Goal: Navigation & Orientation: Find specific page/section

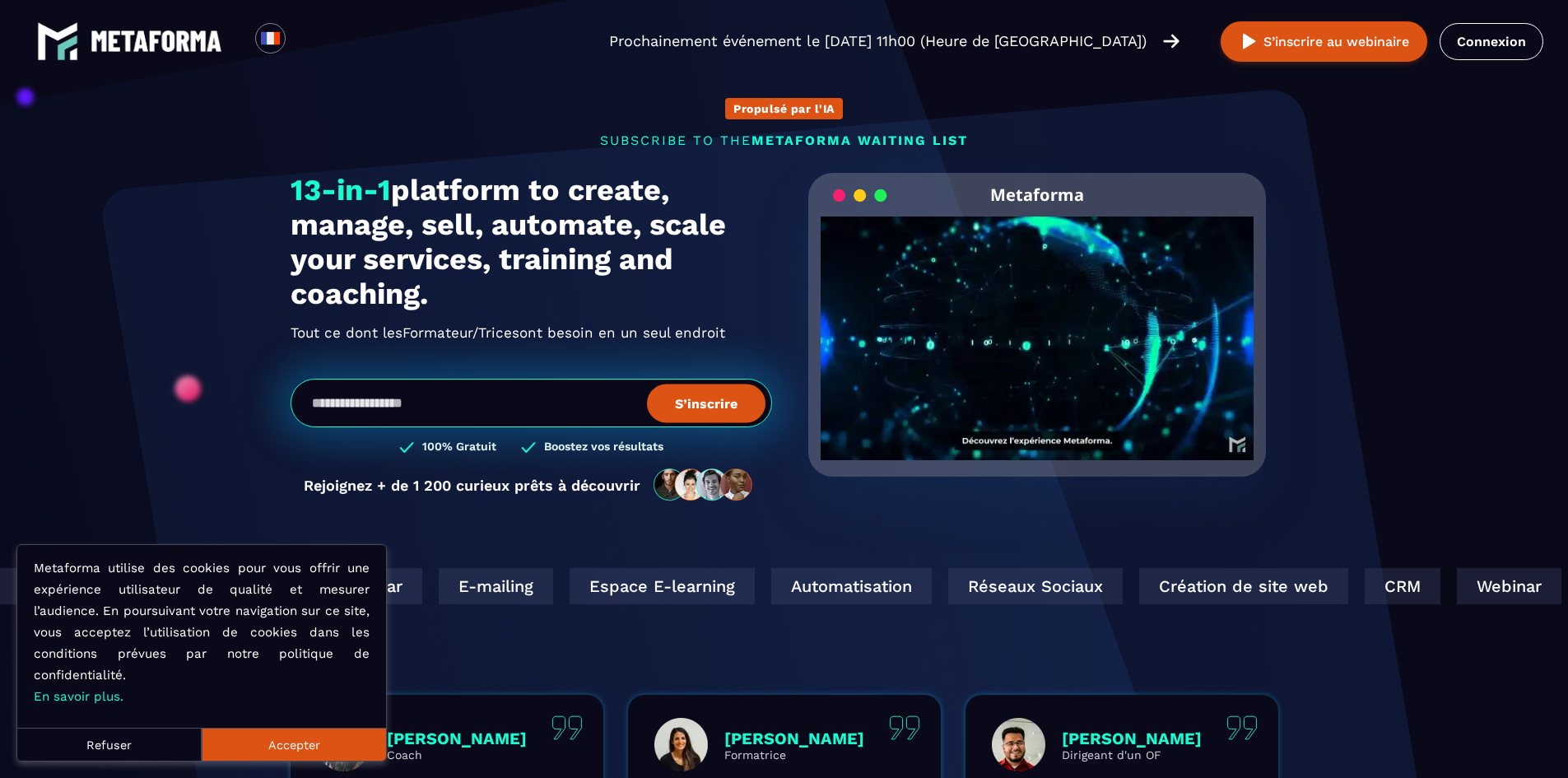
click at [108, 745] on button "Refuser" at bounding box center [109, 744] width 184 height 33
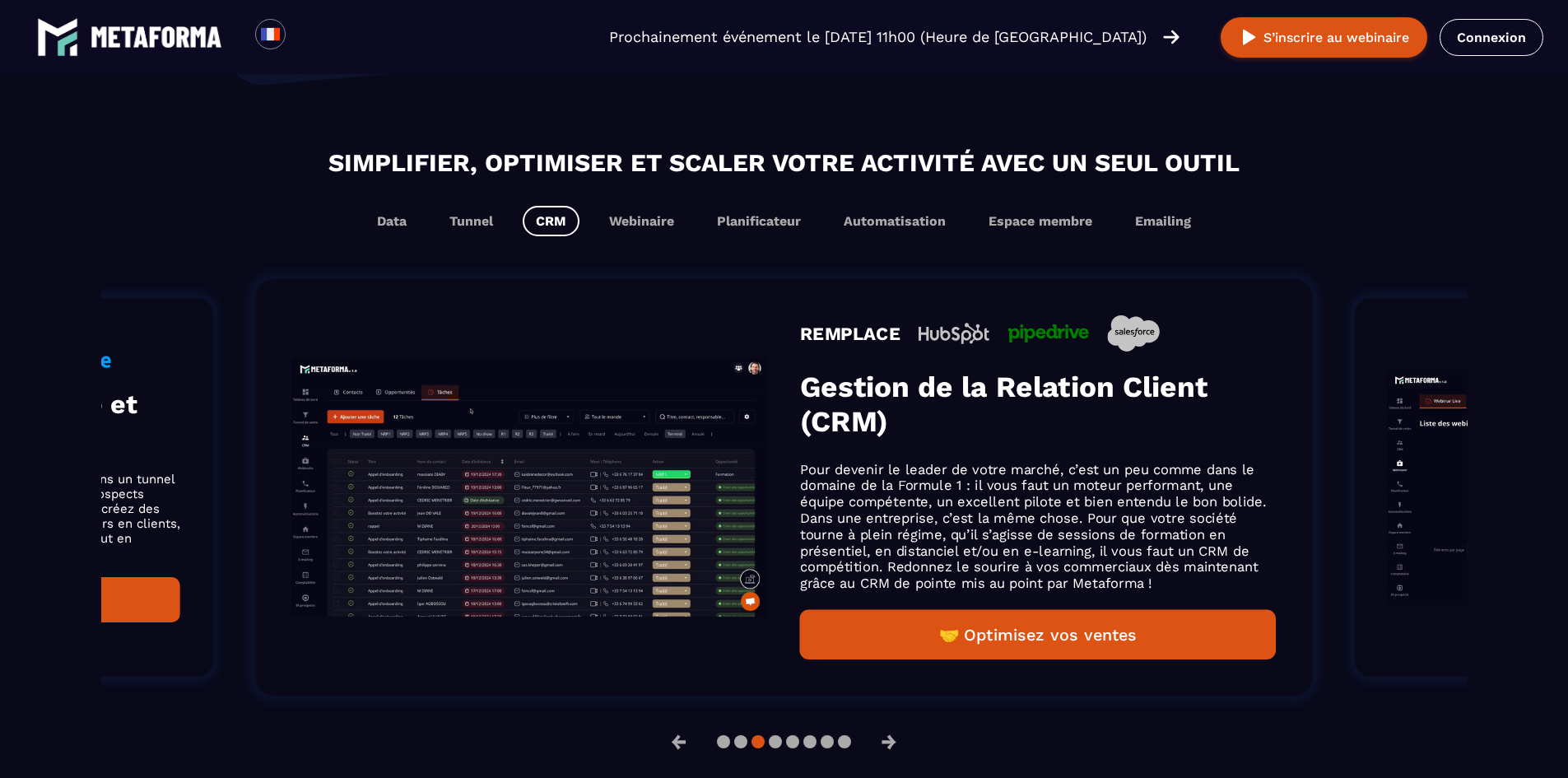
scroll to position [961, 0]
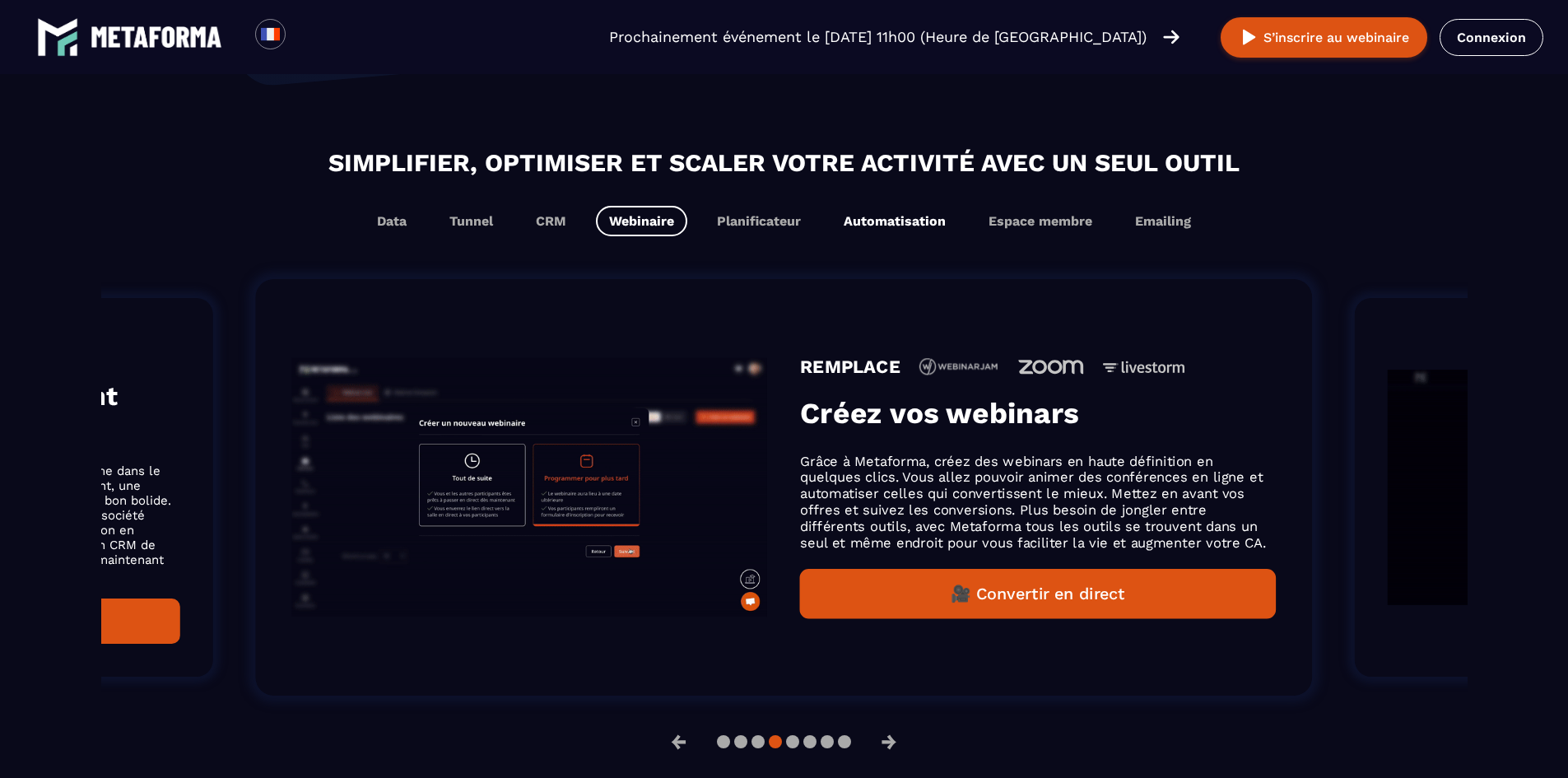
click at [872, 223] on button "Automatisation" at bounding box center [894, 221] width 128 height 31
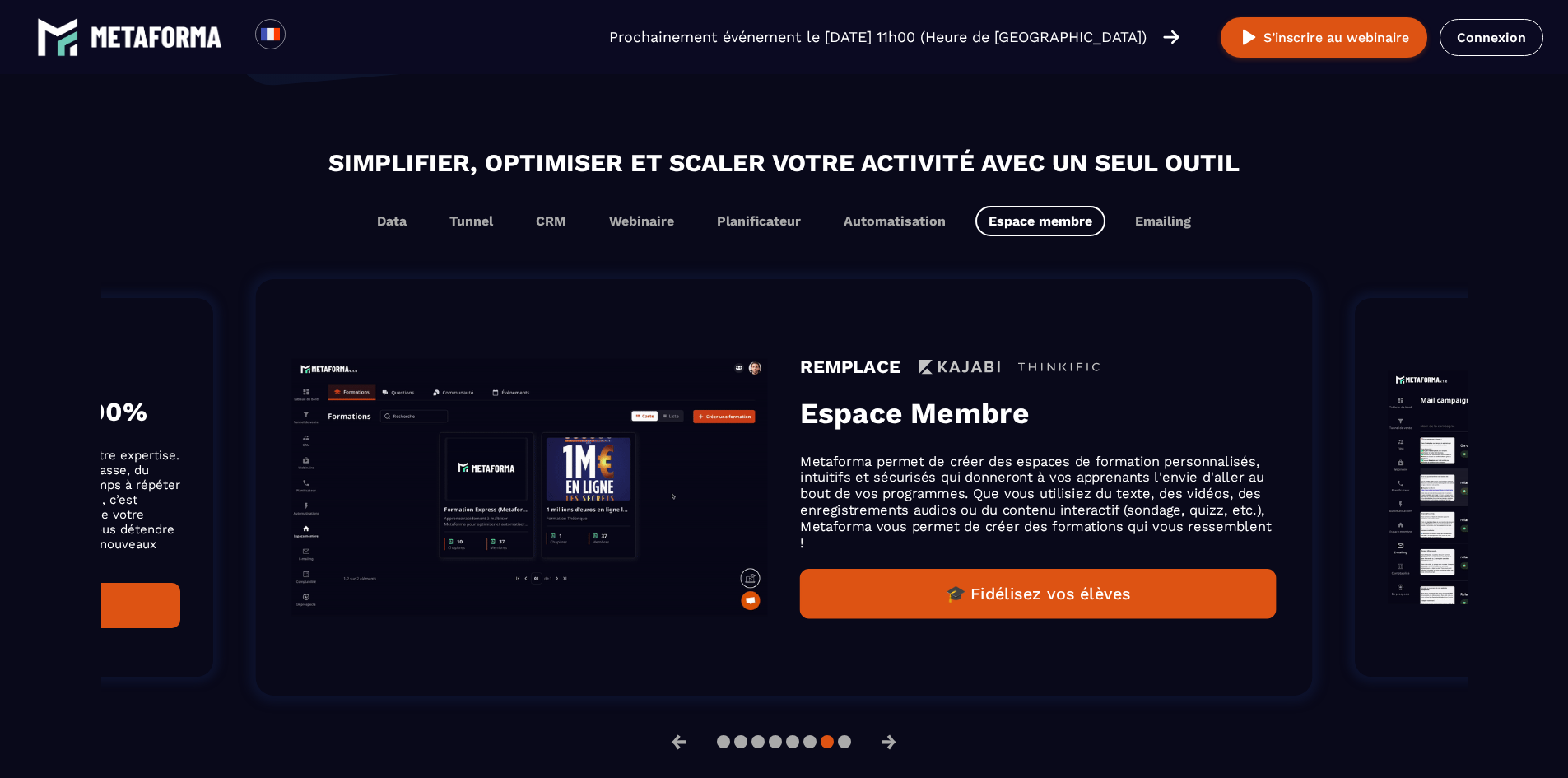
scroll to position [988, 0]
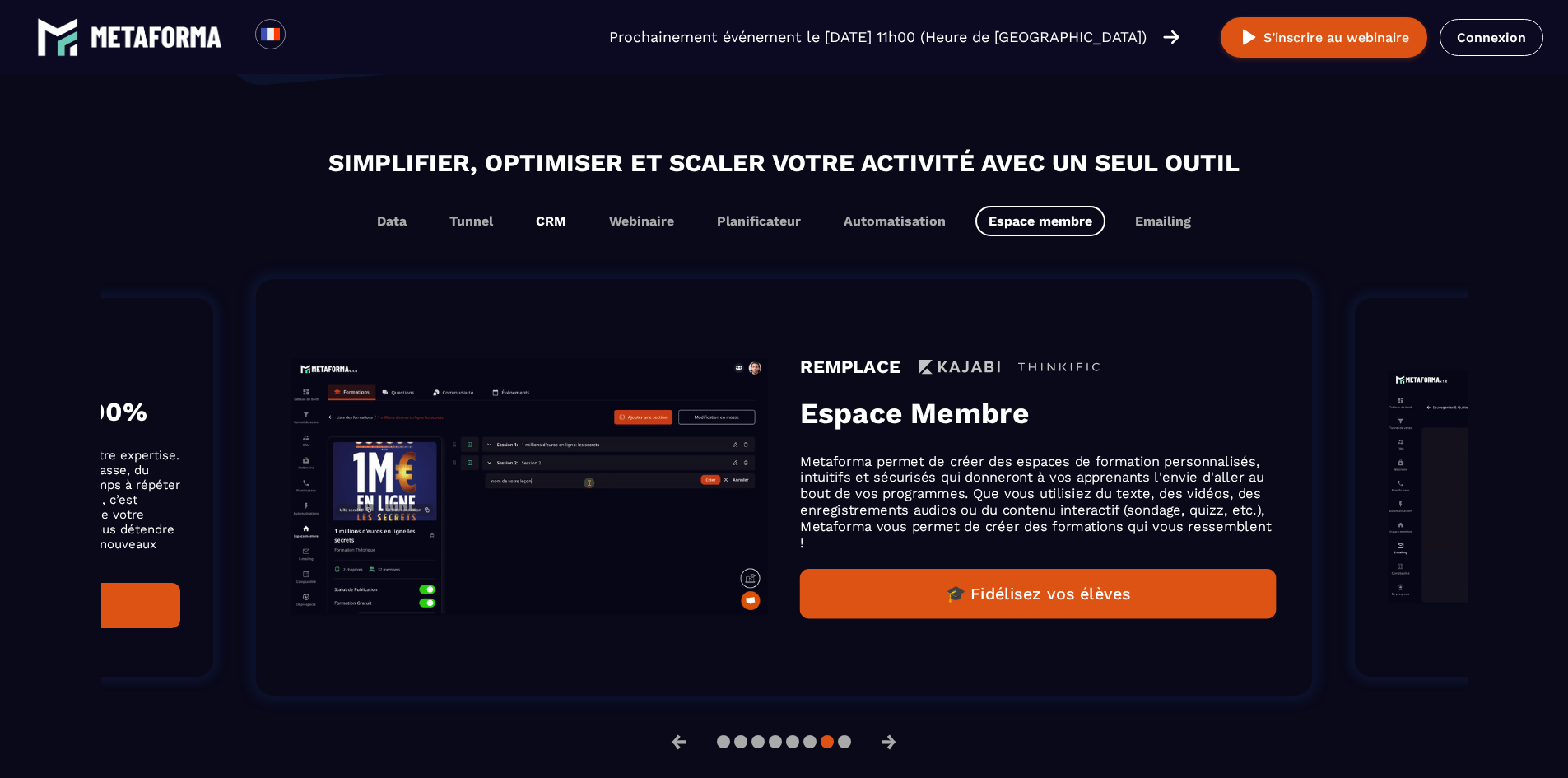
click at [551, 227] on button "CRM" at bounding box center [551, 221] width 57 height 31
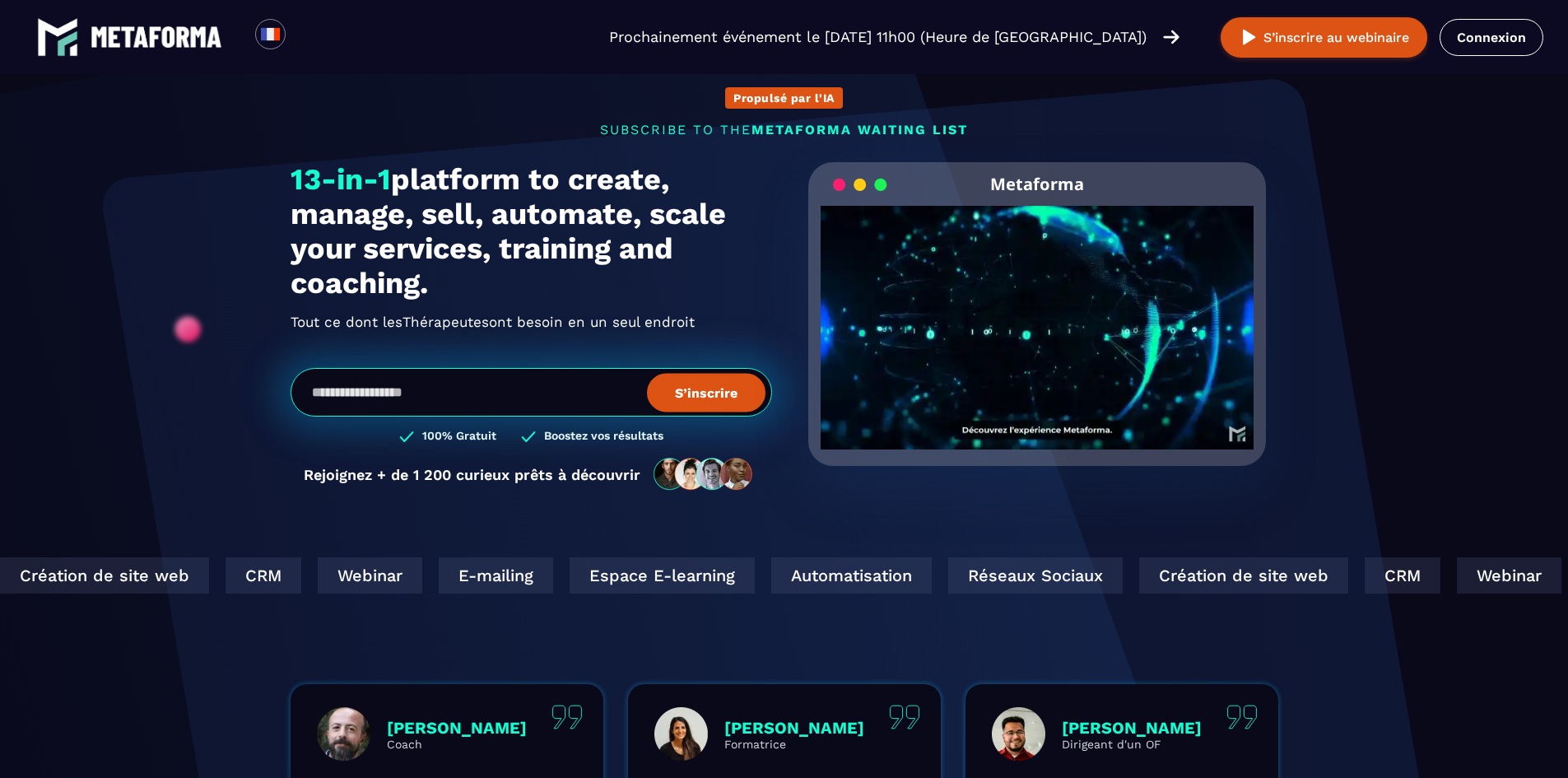
scroll to position [0, 0]
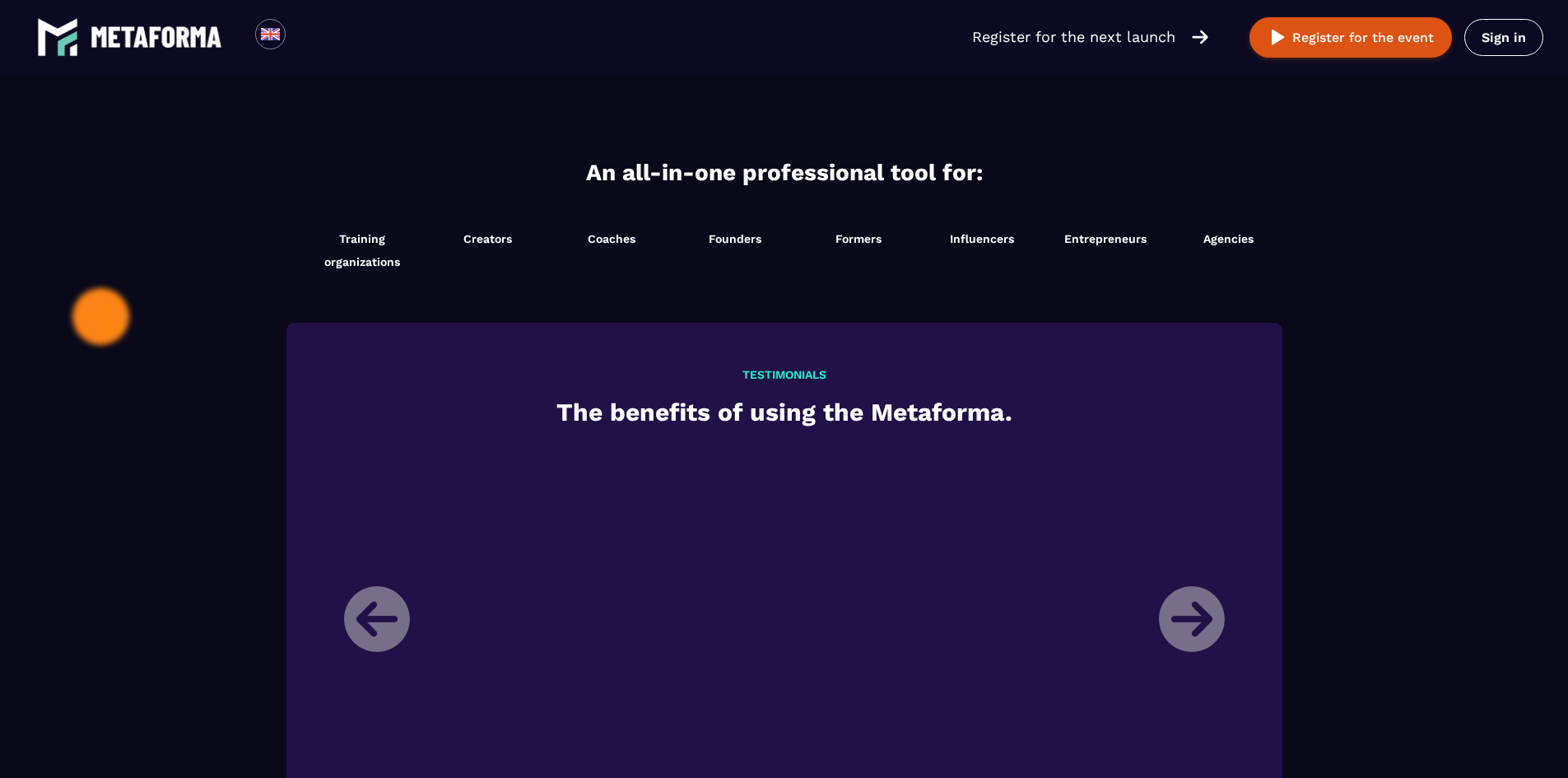
scroll to position [1599, 0]
click at [511, 242] on li "Creators Start now" at bounding box center [488, 249] width 123 height 63
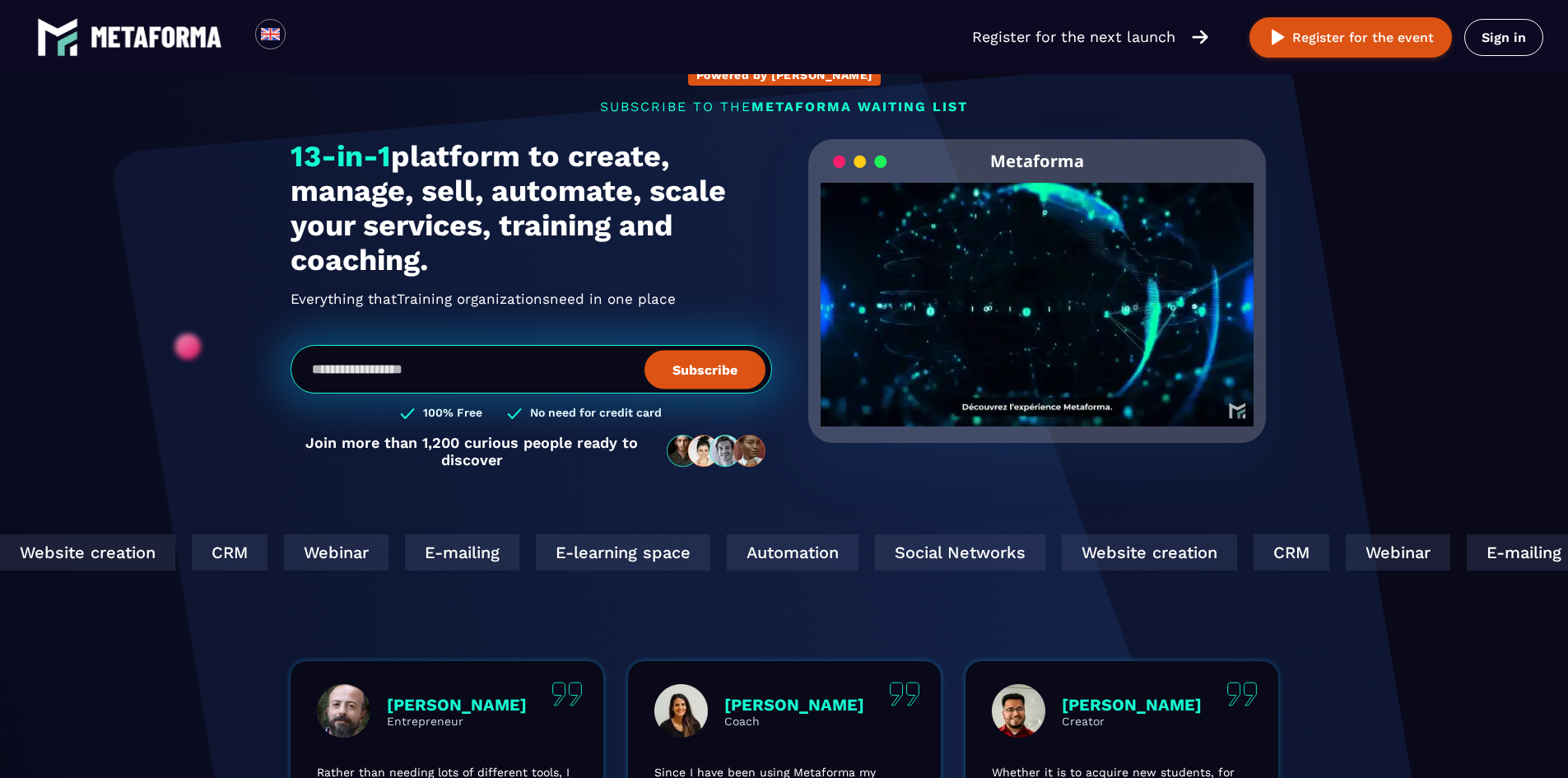
scroll to position [0, 0]
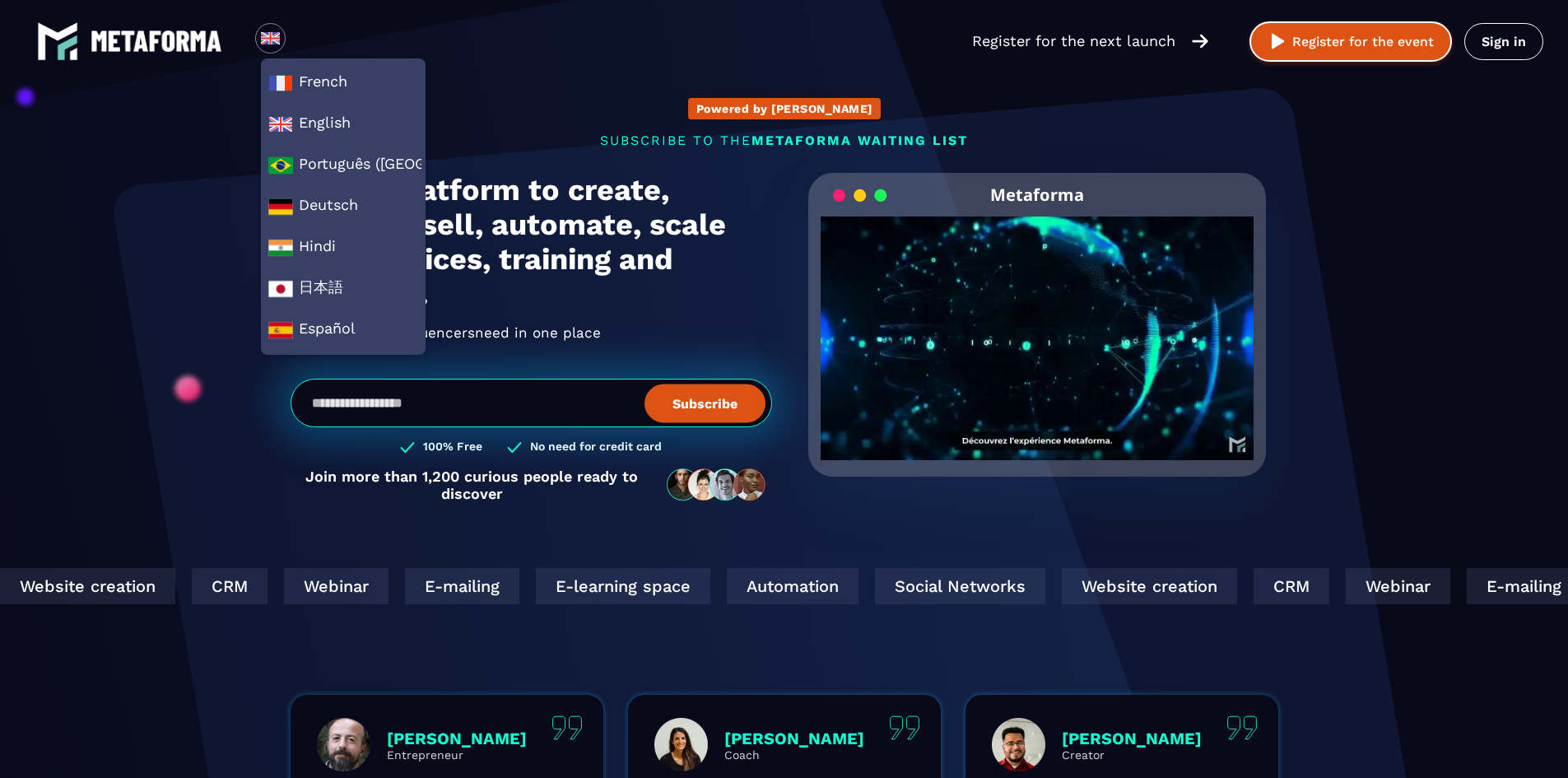
click at [1315, 50] on button "Register for the event" at bounding box center [1350, 42] width 203 height 40
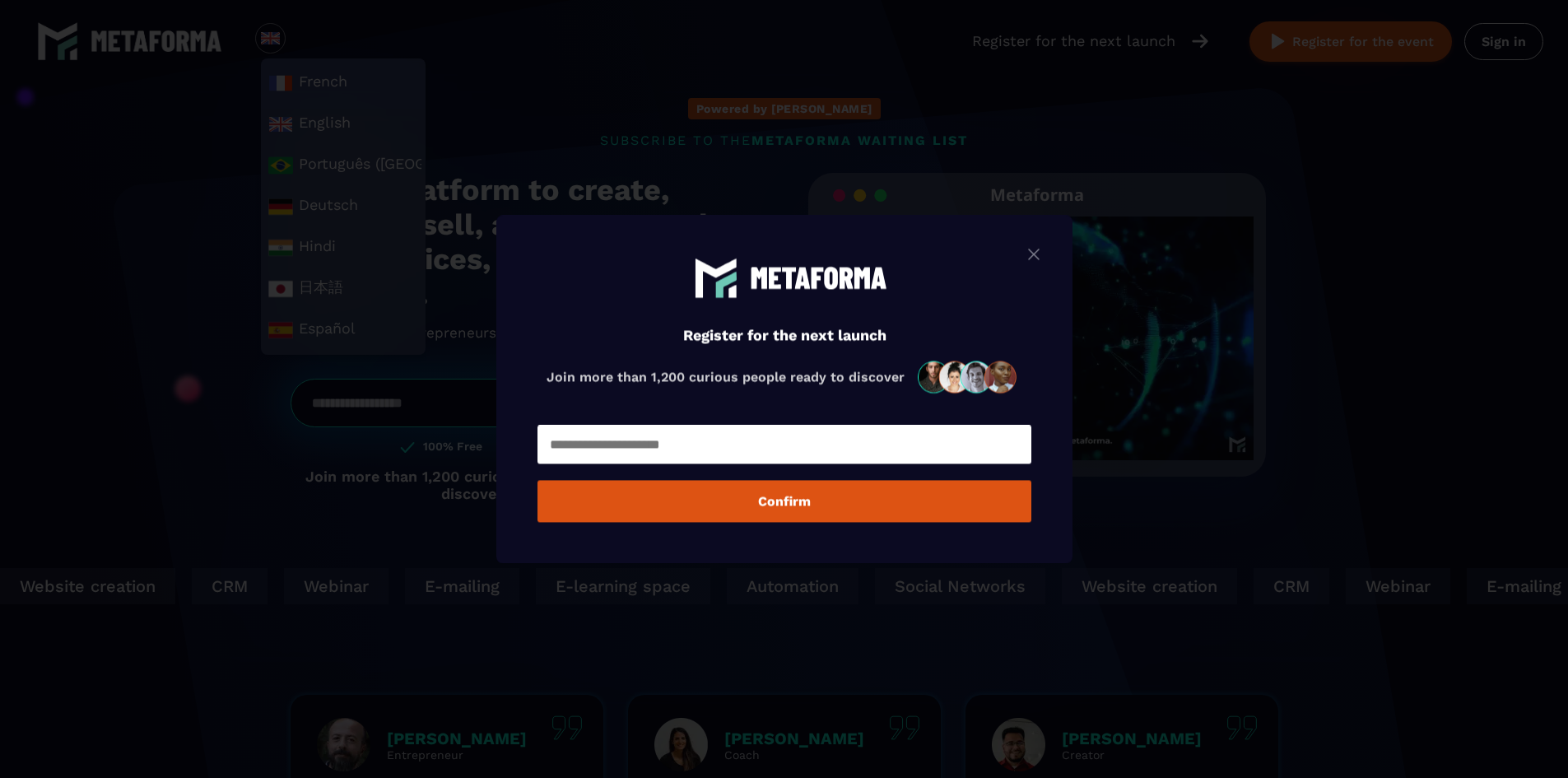
click at [1036, 251] on img "Modal window" at bounding box center [1034, 253] width 20 height 21
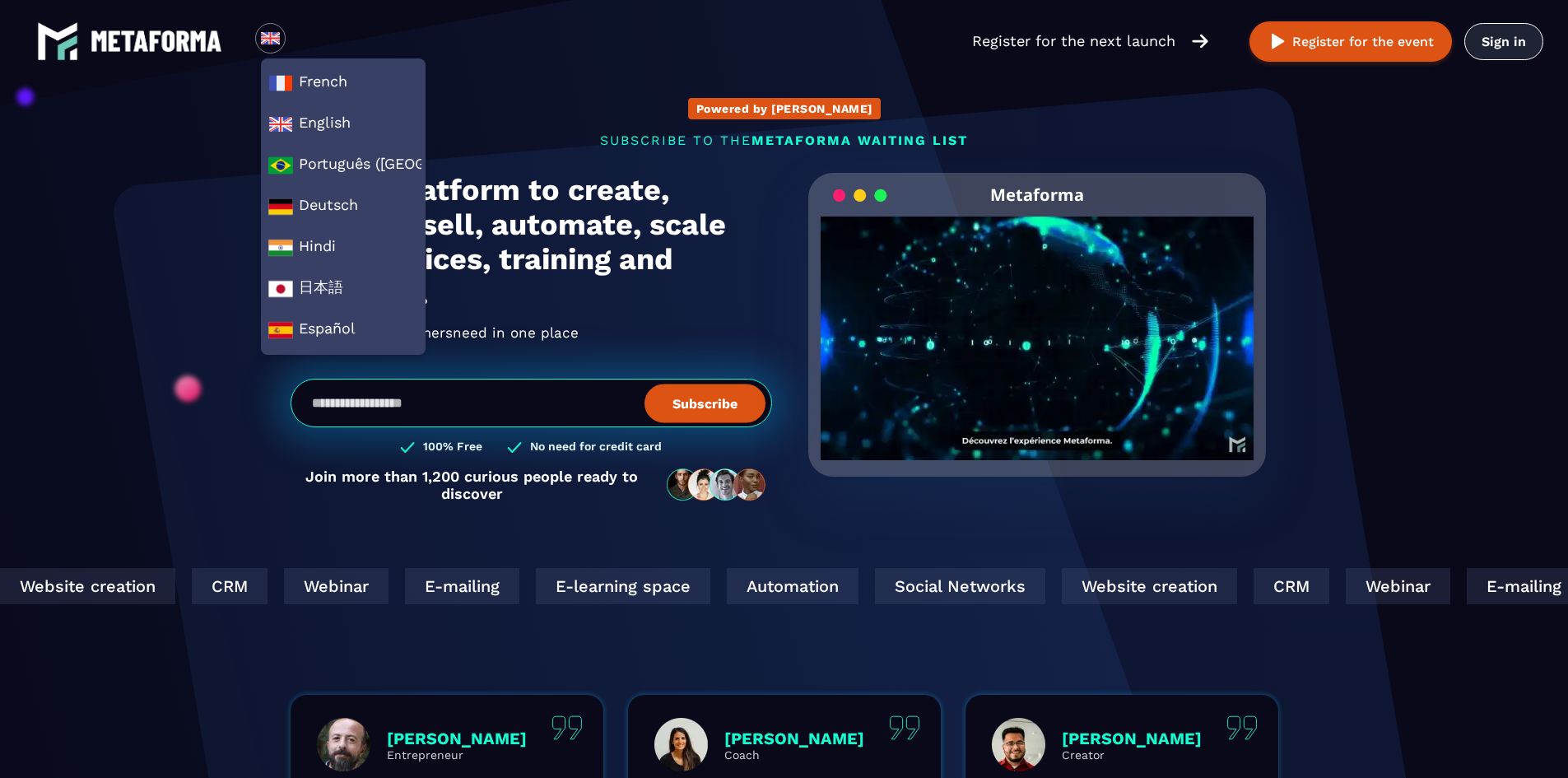
click at [1514, 43] on link "Sign in" at bounding box center [1504, 42] width 79 height 37
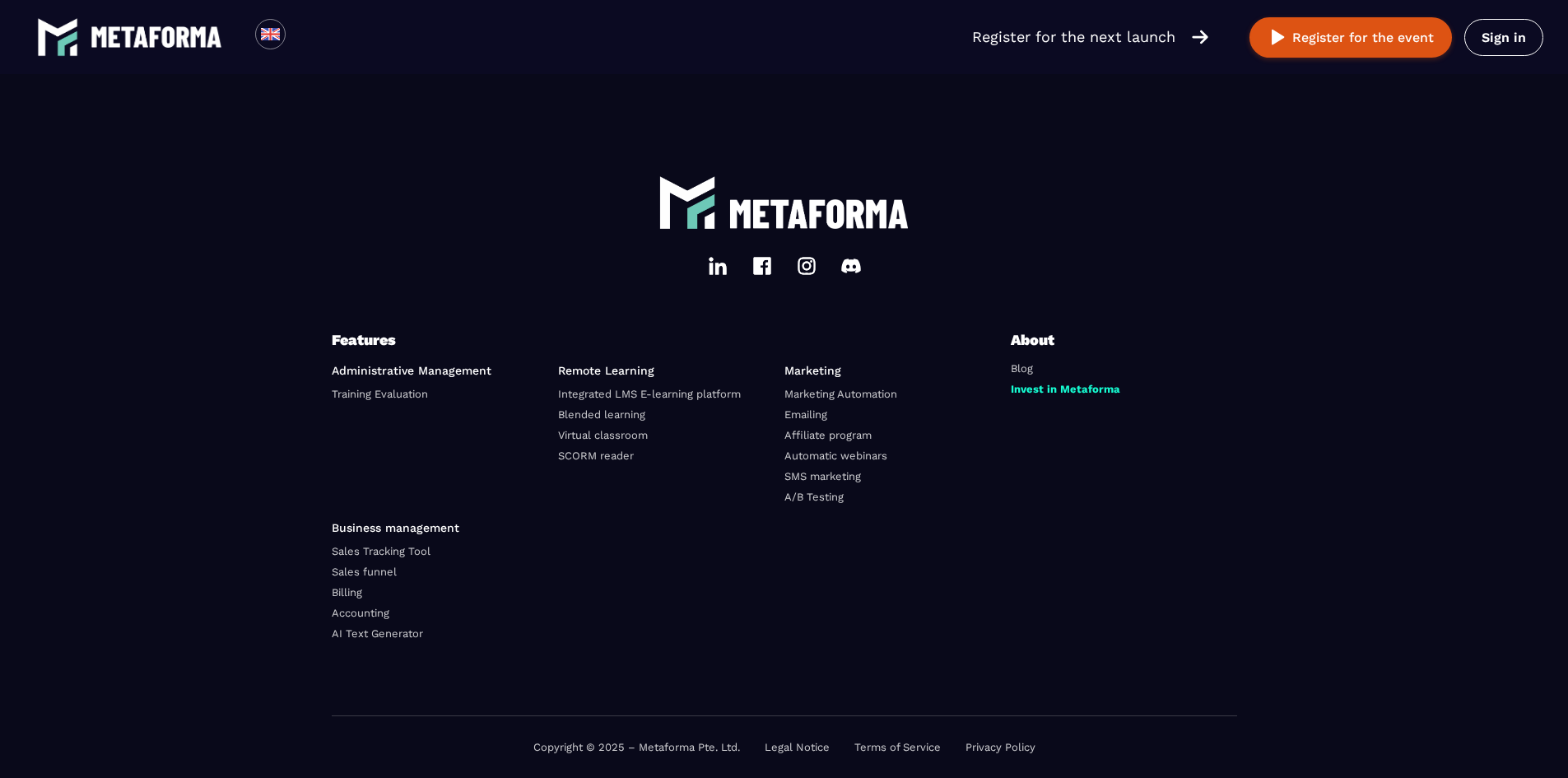
scroll to position [5512, 0]
click at [346, 591] on link "Billing" at bounding box center [347, 592] width 31 height 13
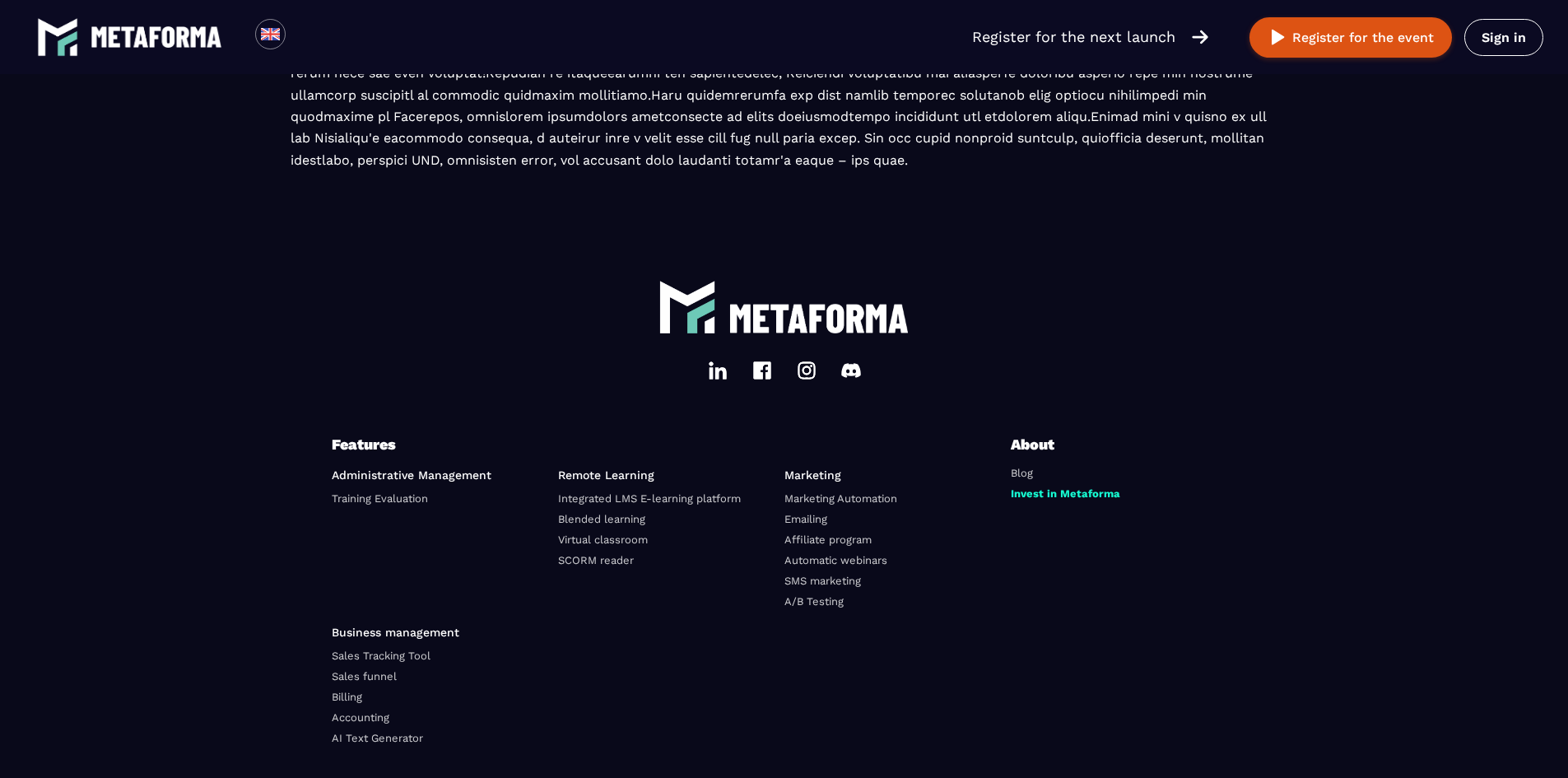
scroll to position [2628, 0]
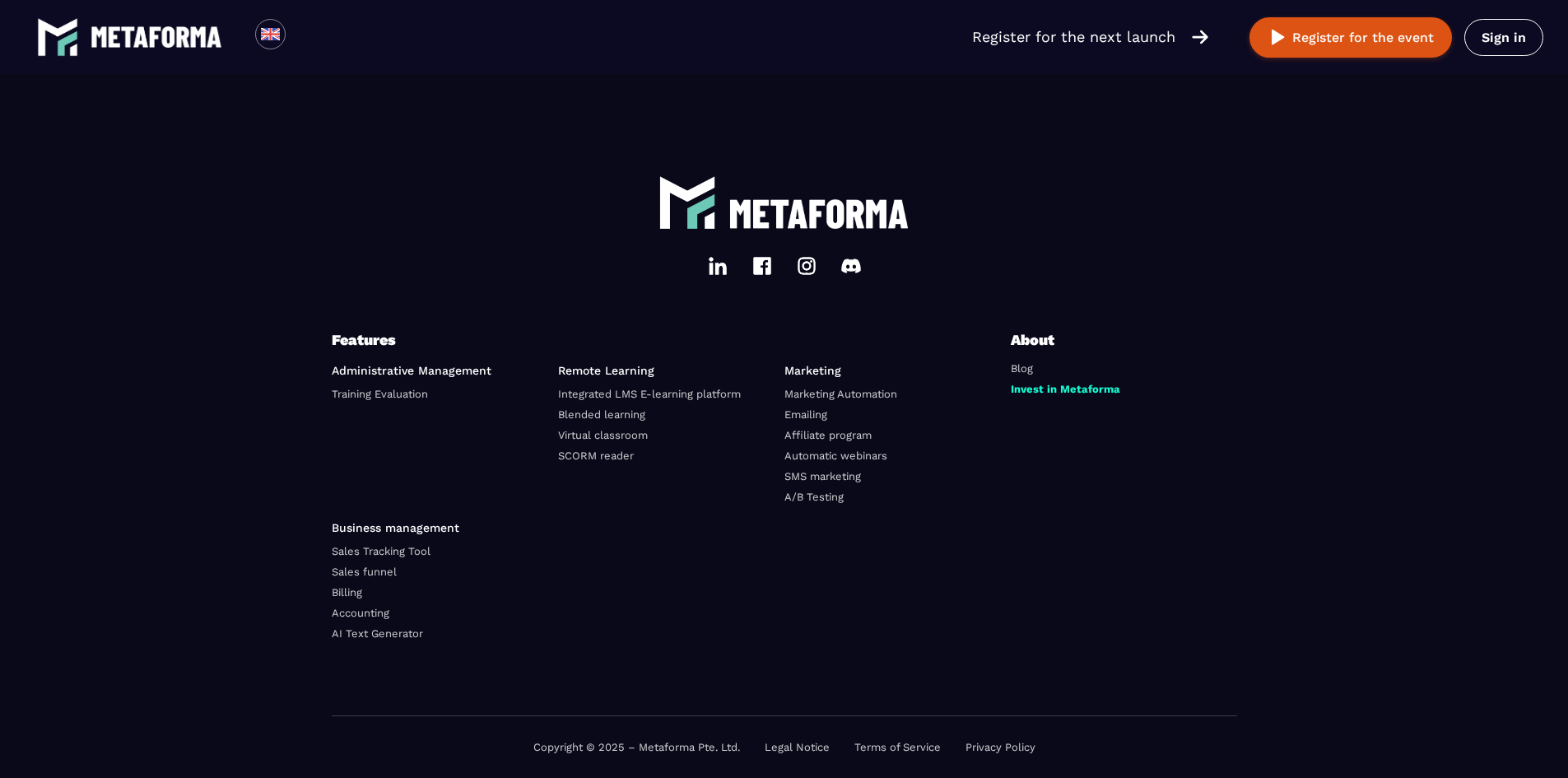
click at [349, 586] on link "Billing" at bounding box center [347, 592] width 31 height 13
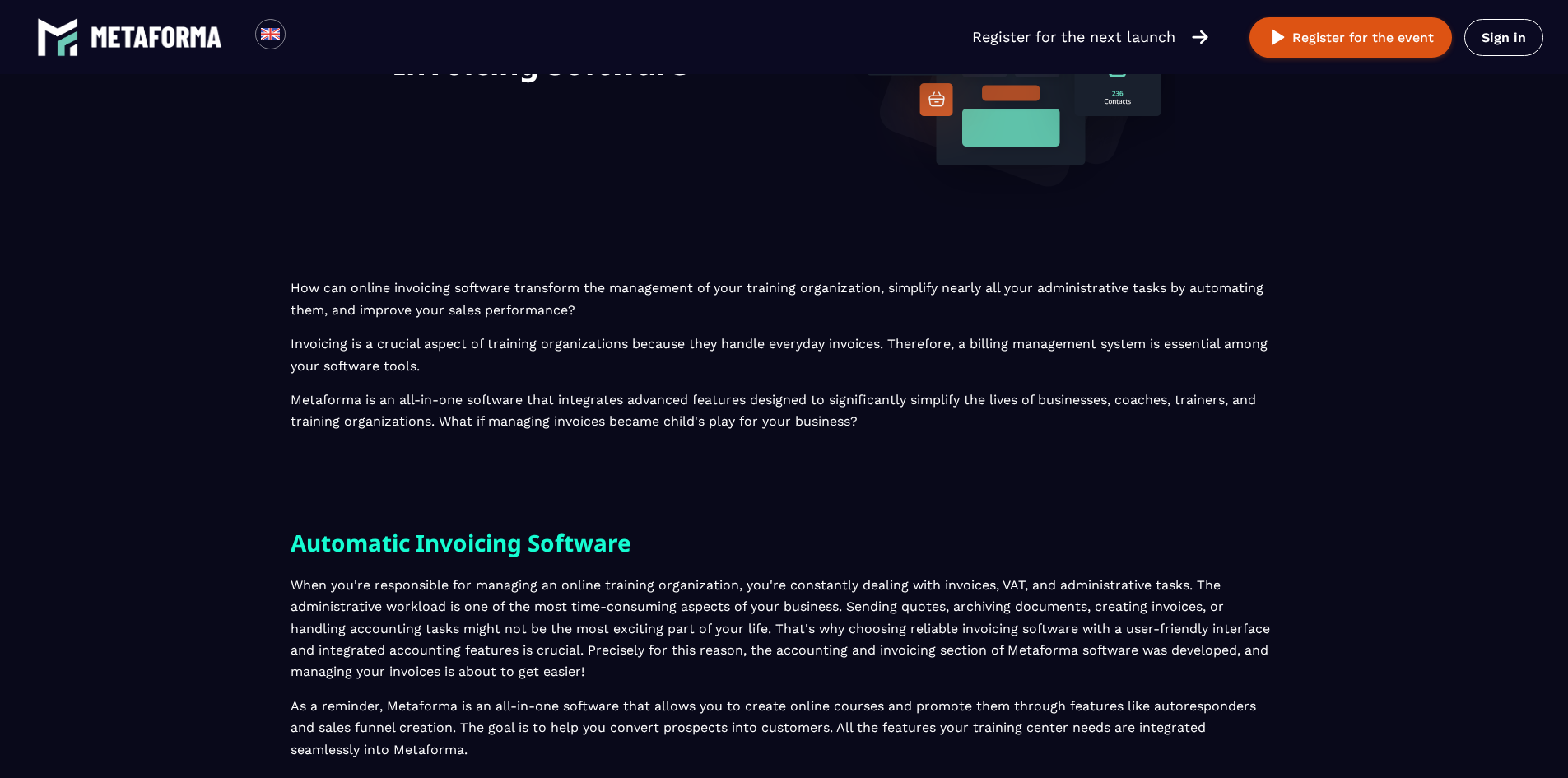
scroll to position [0, 0]
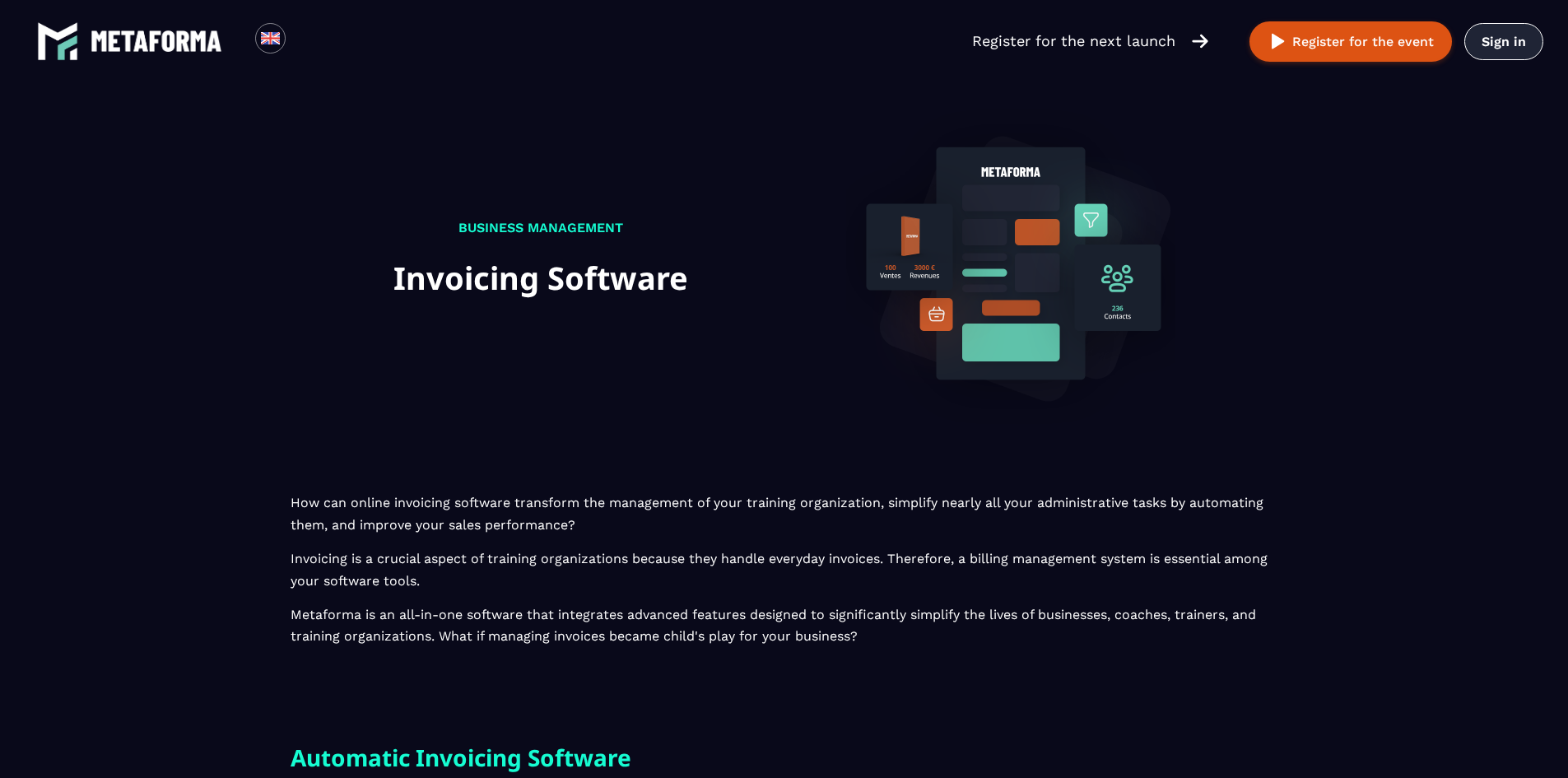
click at [1506, 23] on link "Sign in" at bounding box center [1504, 42] width 79 height 37
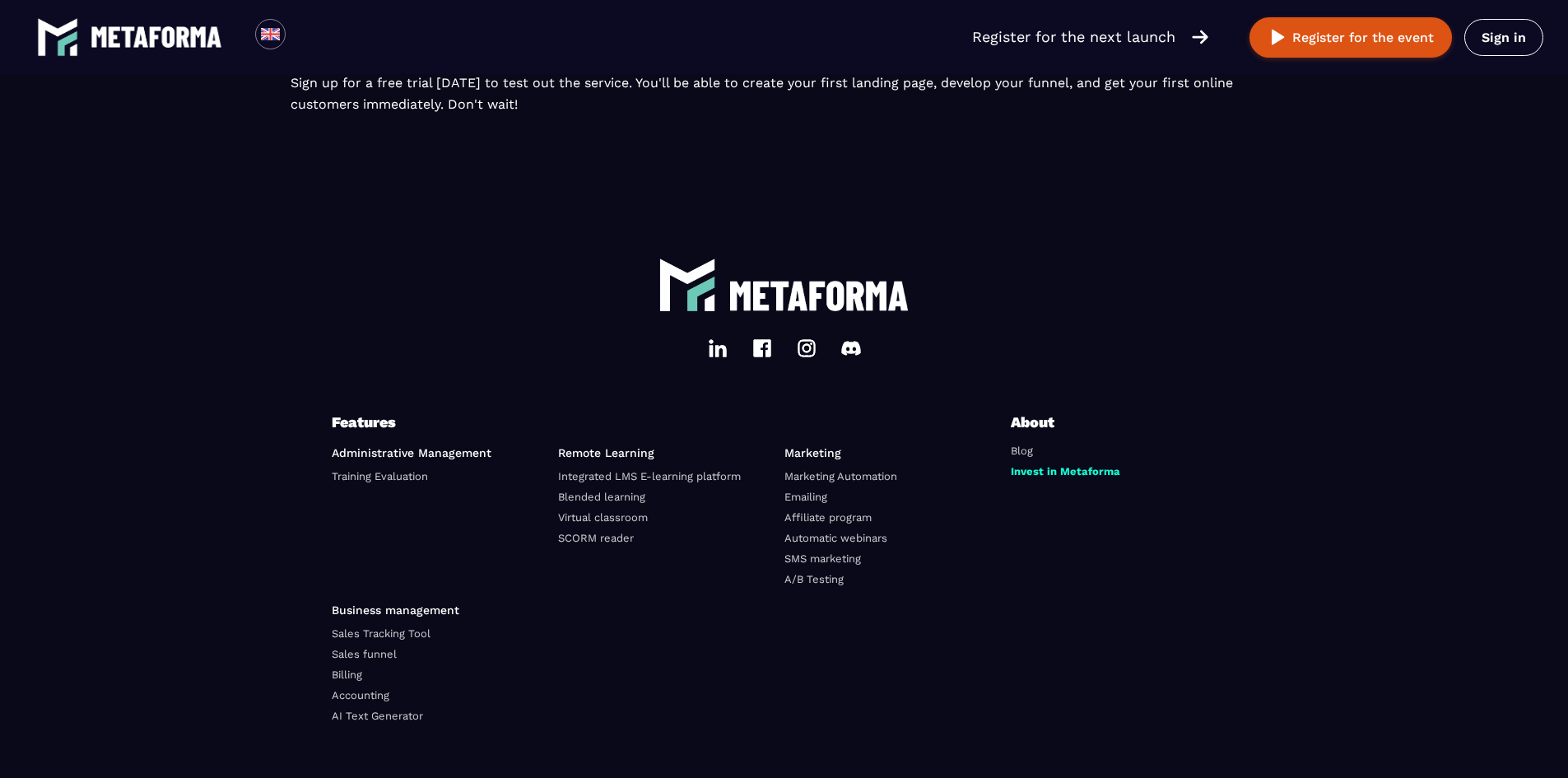
scroll to position [3921, 0]
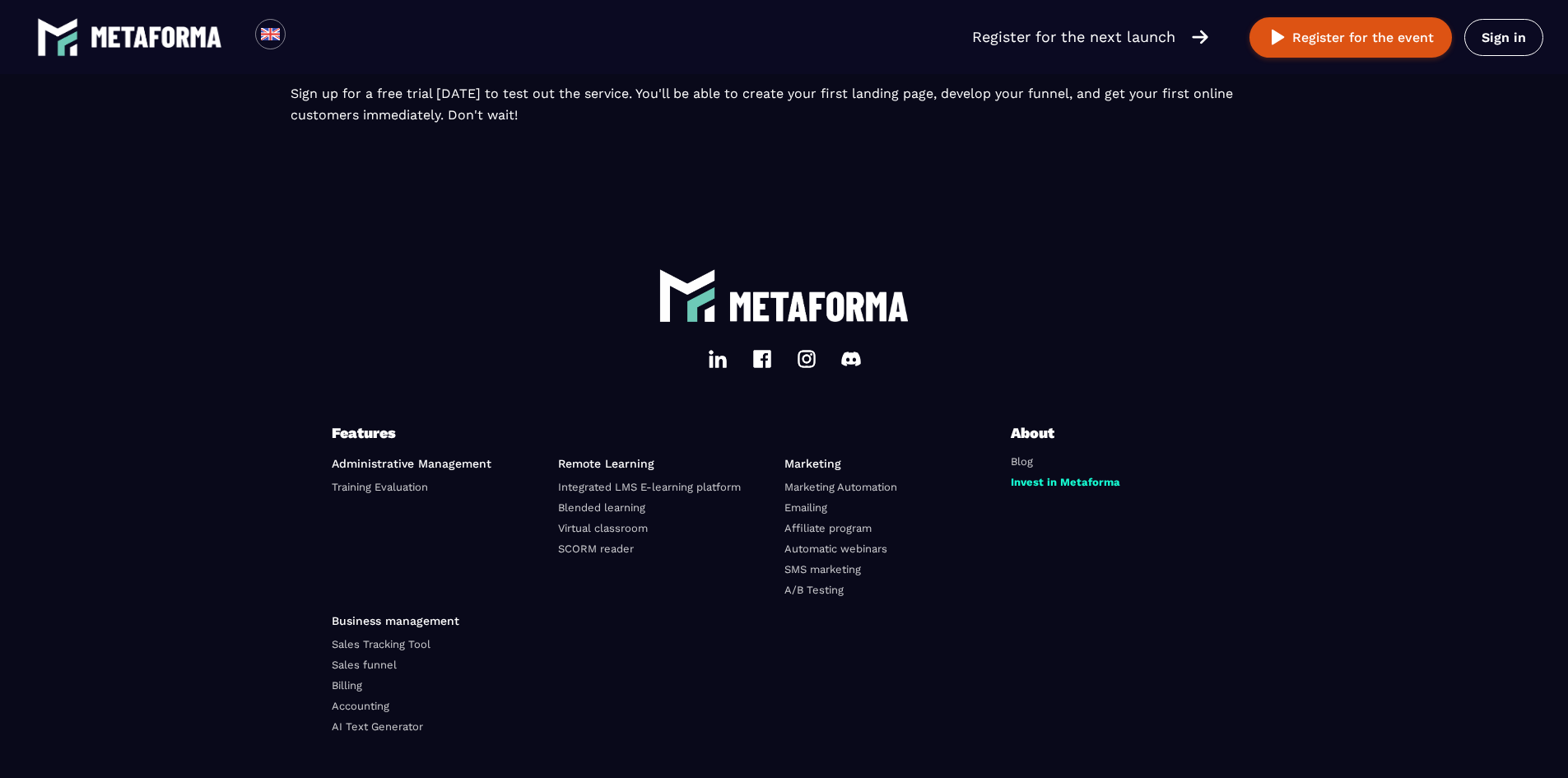
click at [1027, 459] on link "Blog" at bounding box center [1022, 461] width 23 height 13
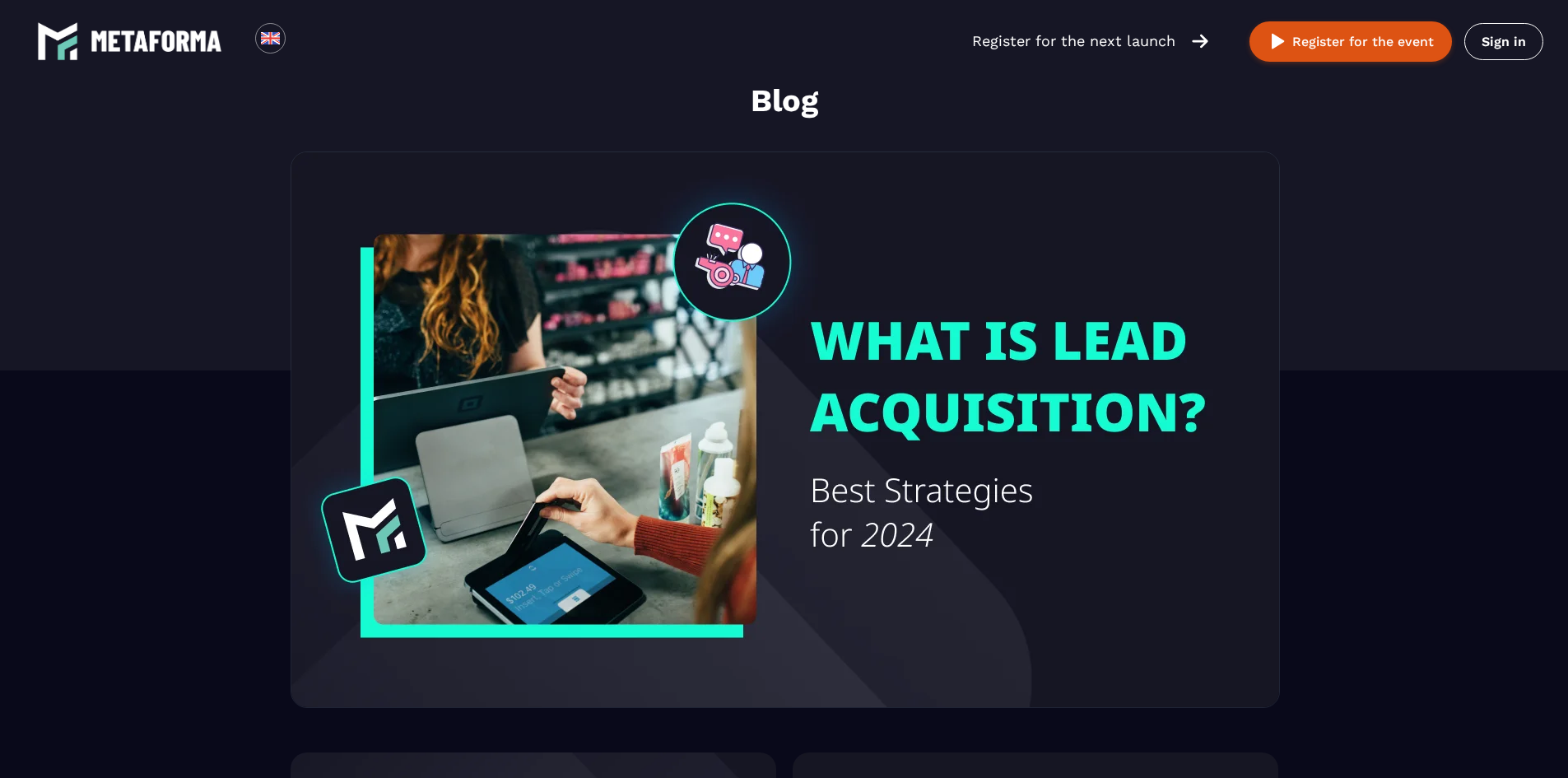
click at [193, 43] on img at bounding box center [157, 42] width 132 height 22
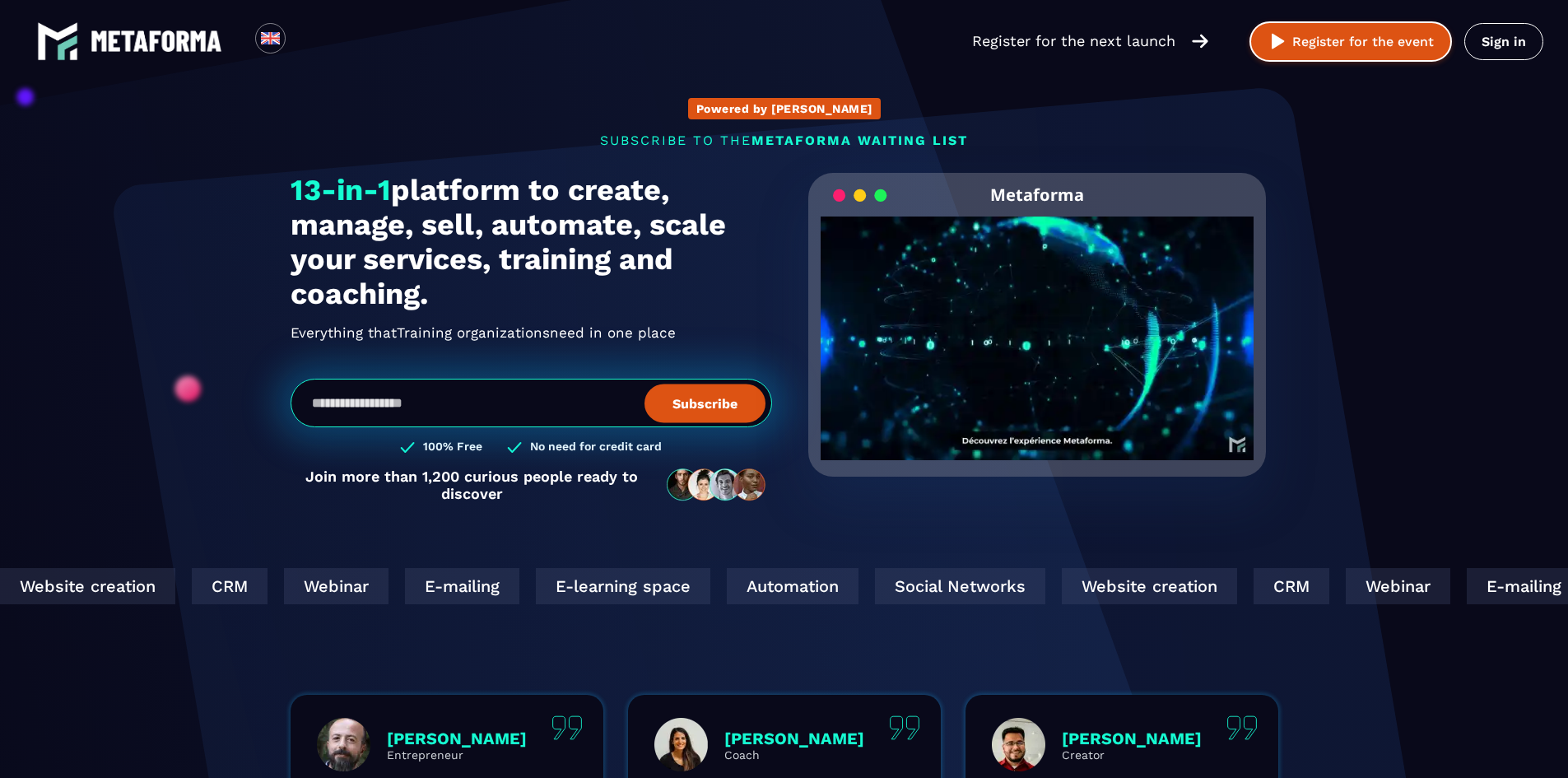
click at [1355, 44] on button "Register for the event" at bounding box center [1350, 42] width 203 height 40
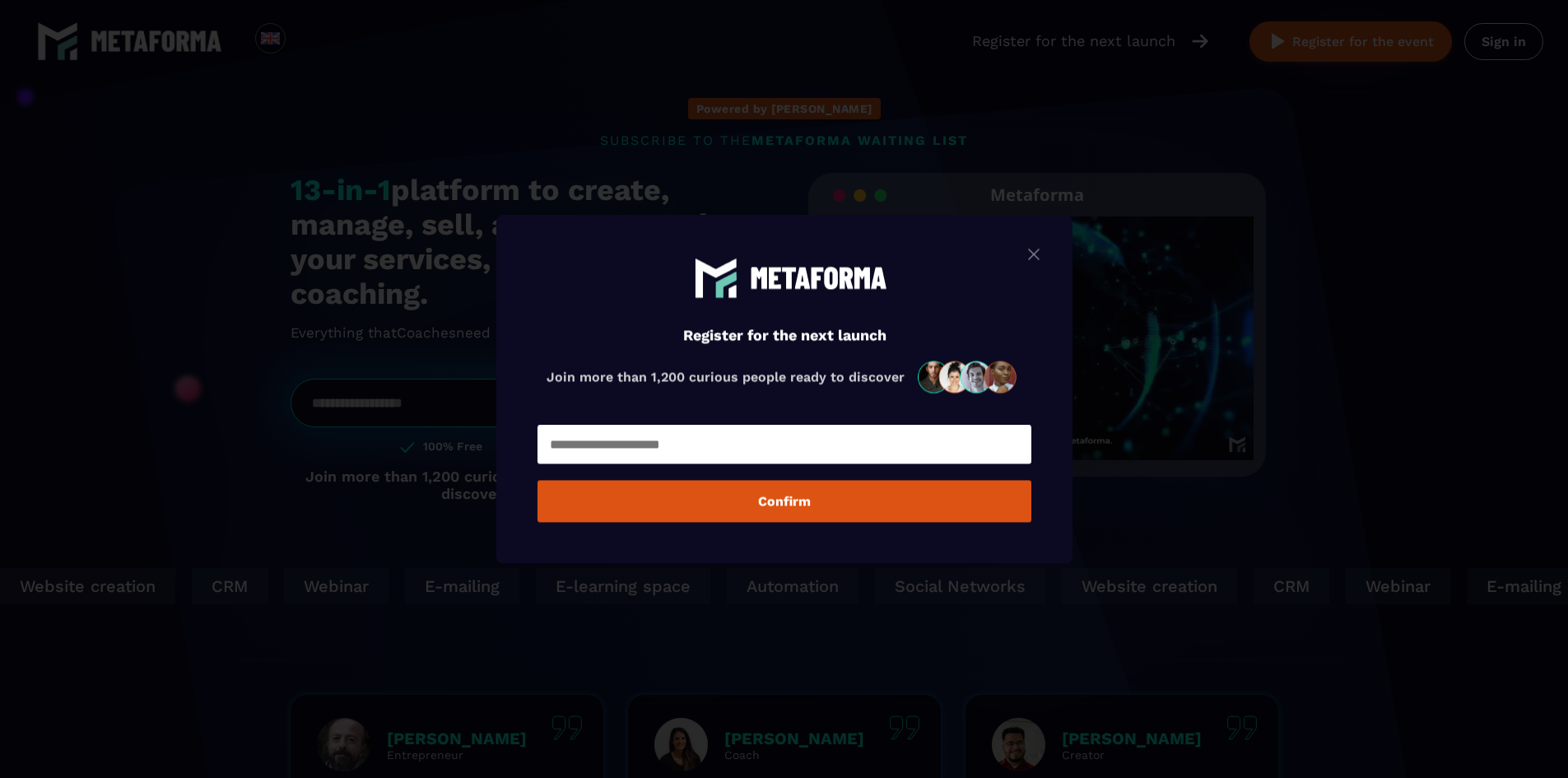
click at [1034, 253] on img "Modal window" at bounding box center [1034, 253] width 20 height 21
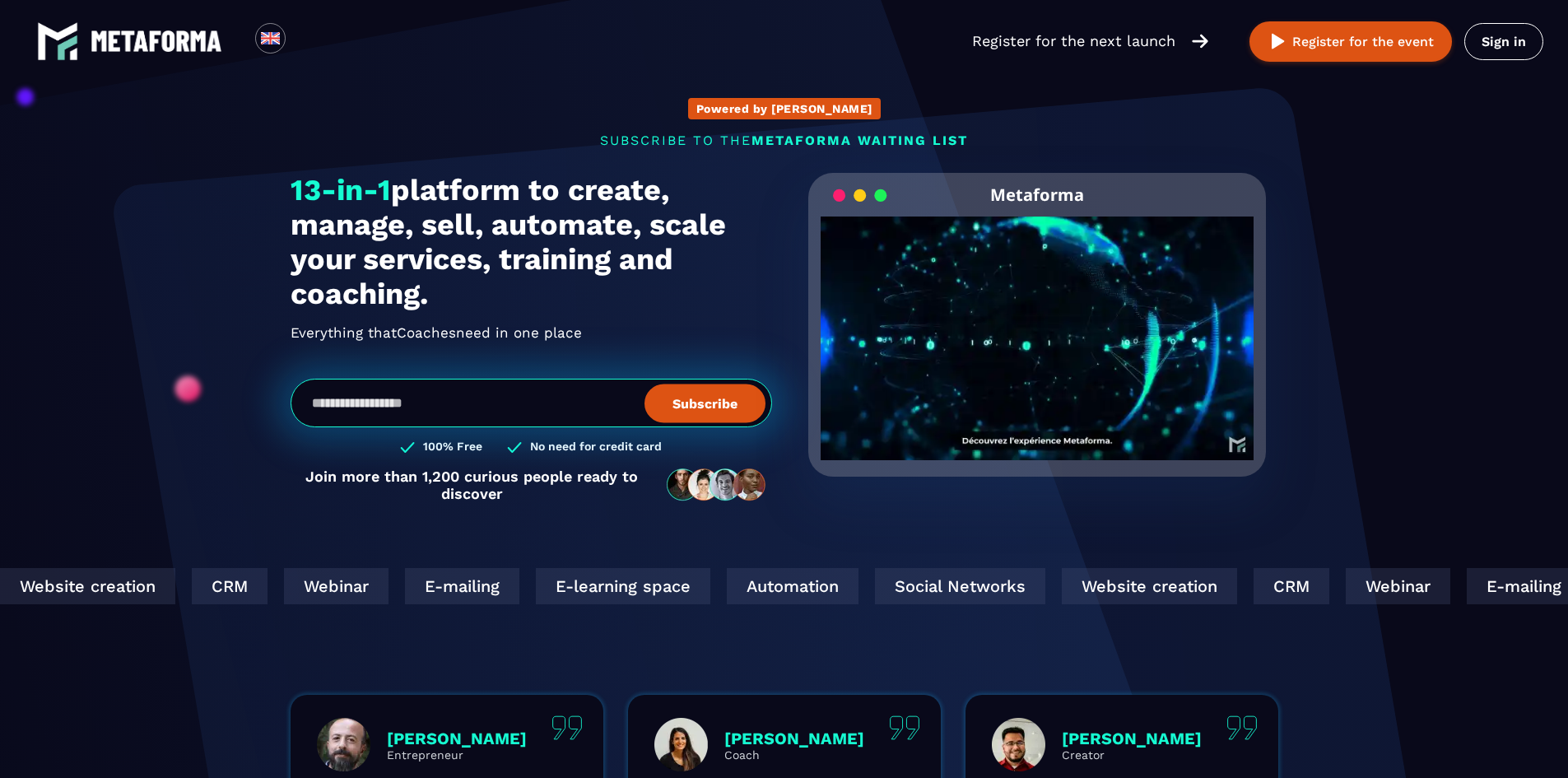
click at [140, 48] on img at bounding box center [157, 42] width 132 height 22
